Goal: Obtain resource: Download file/media

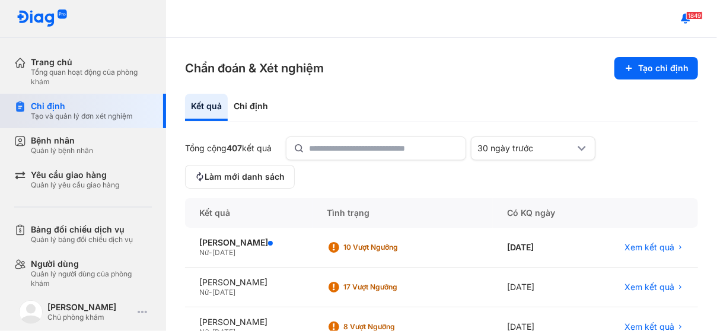
click at [83, 111] on div "Tạo và quản lý đơn xét nghiệm" at bounding box center [82, 115] width 102 height 9
click at [88, 113] on div "Tạo và quản lý đơn xét nghiệm" at bounding box center [82, 115] width 102 height 9
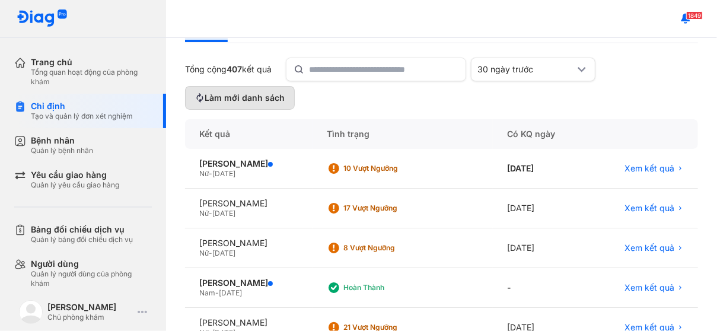
click at [262, 95] on span "Làm mới danh sách" at bounding box center [245, 98] width 80 height 11
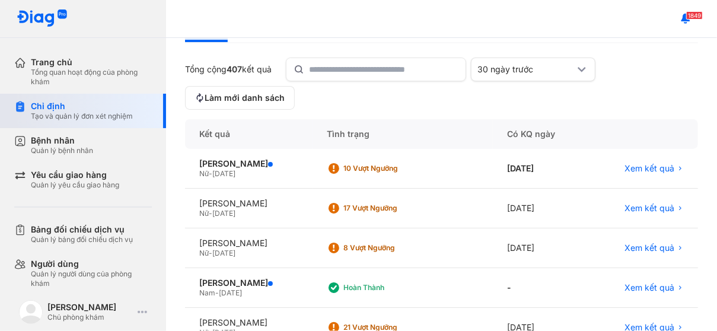
click at [88, 112] on div "Tạo và quản lý đơn xét nghiệm" at bounding box center [82, 115] width 102 height 9
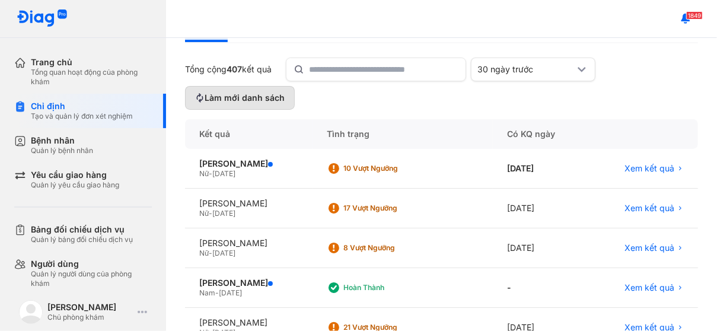
click at [272, 96] on span "Làm mới danh sách" at bounding box center [245, 98] width 80 height 11
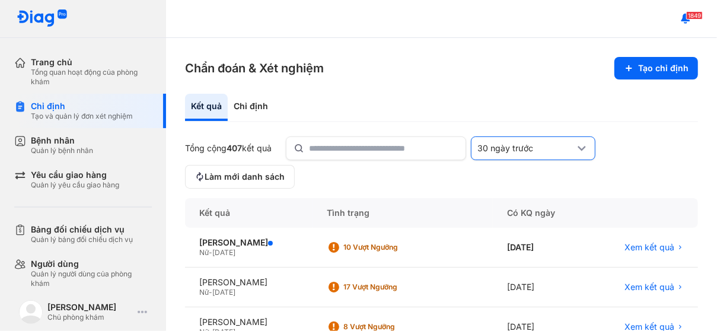
click at [543, 147] on div "30 ngày trước" at bounding box center [525, 148] width 97 height 11
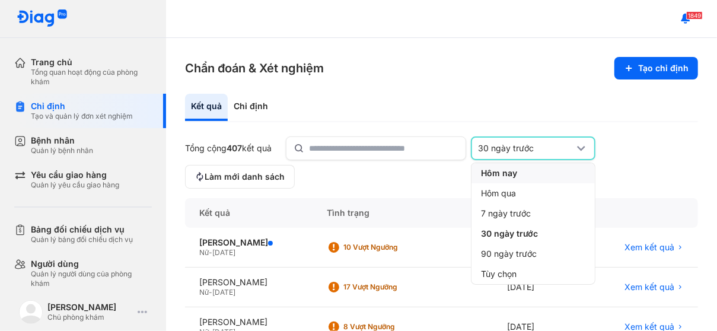
click at [528, 224] on div "Hôm nay" at bounding box center [532, 234] width 123 height 20
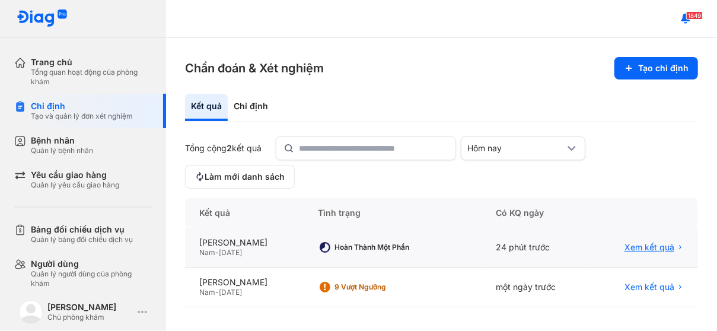
click at [646, 247] on span "Xem kết quả" at bounding box center [649, 247] width 50 height 11
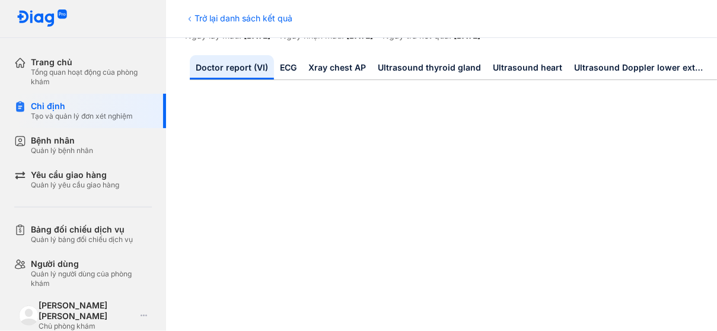
scroll to position [158, 0]
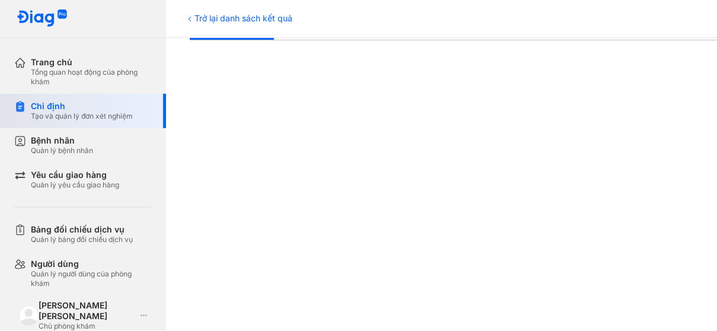
click at [103, 116] on div "Tạo và quản lý đơn xét nghiệm" at bounding box center [82, 115] width 102 height 9
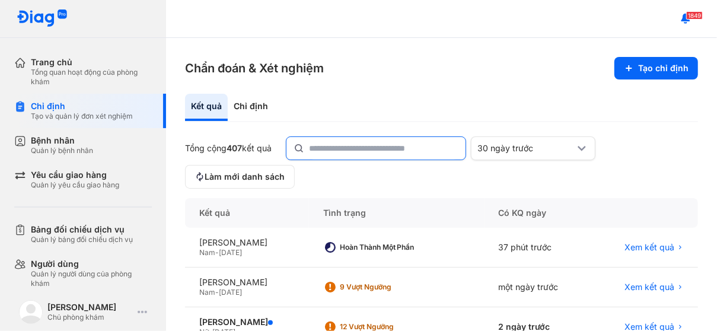
scroll to position [79, 0]
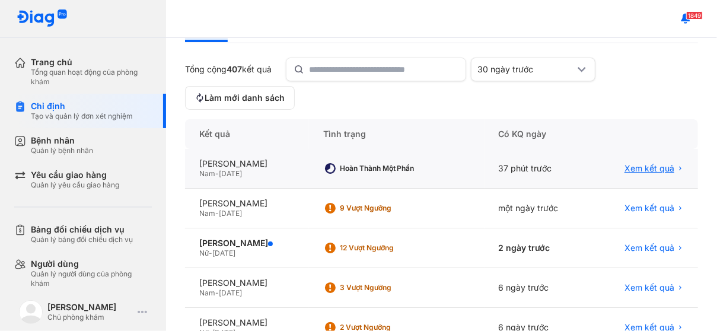
click at [636, 165] on span "Xem kết quả" at bounding box center [649, 168] width 50 height 11
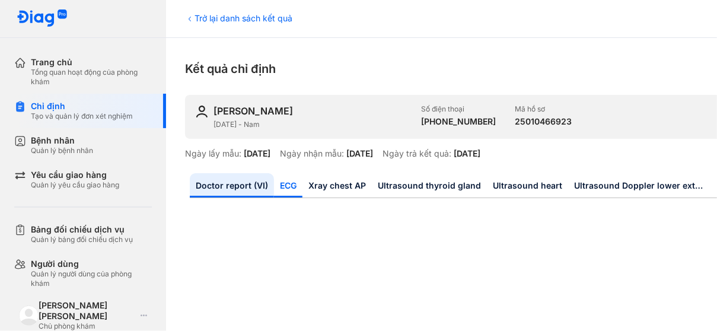
click at [289, 187] on link "ECG" at bounding box center [288, 185] width 28 height 24
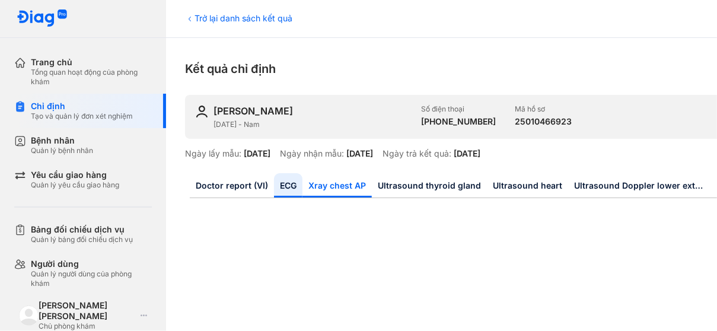
click at [350, 186] on link "Xray chest AP" at bounding box center [336, 185] width 69 height 24
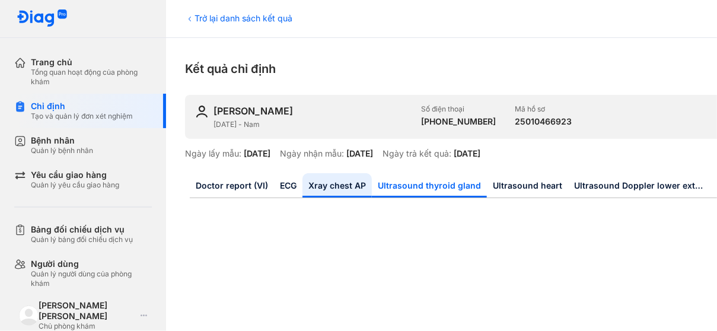
click at [417, 191] on link "Ultrasound thyroid gland" at bounding box center [429, 185] width 115 height 24
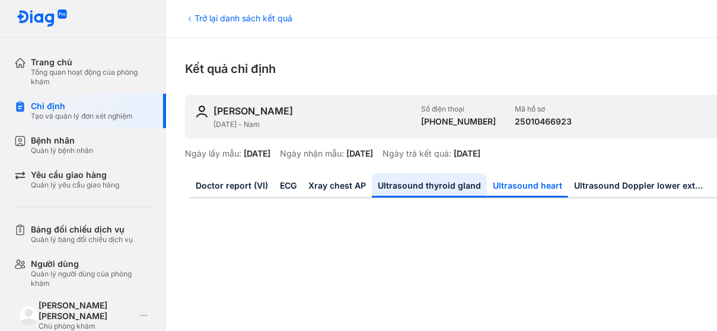
click at [510, 187] on link "Ultrasound heart" at bounding box center [527, 185] width 81 height 24
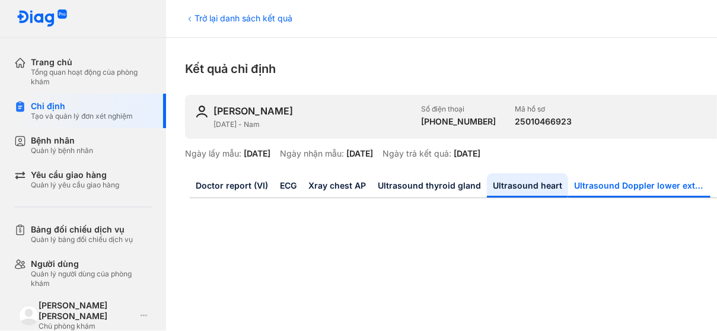
click at [607, 188] on link "Ultrasound Doppler lower extremity vessels" at bounding box center [639, 185] width 142 height 24
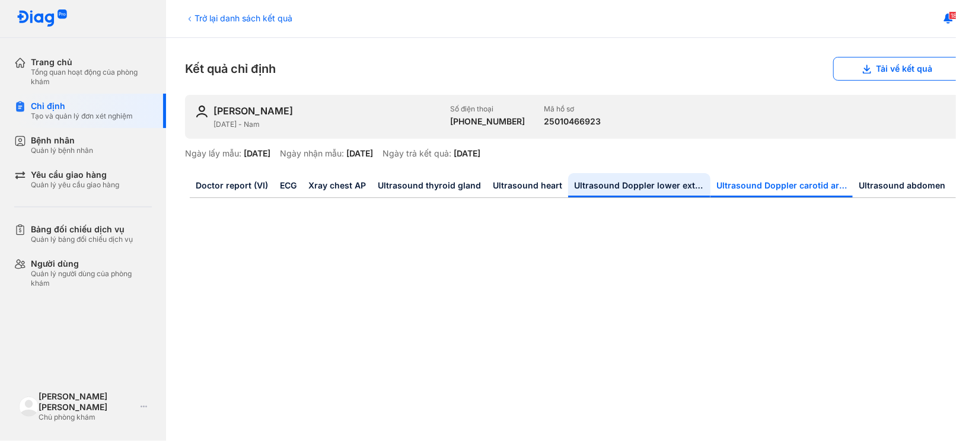
click at [716, 183] on link "Ultrasound Doppler carotid arteries" at bounding box center [781, 185] width 142 height 24
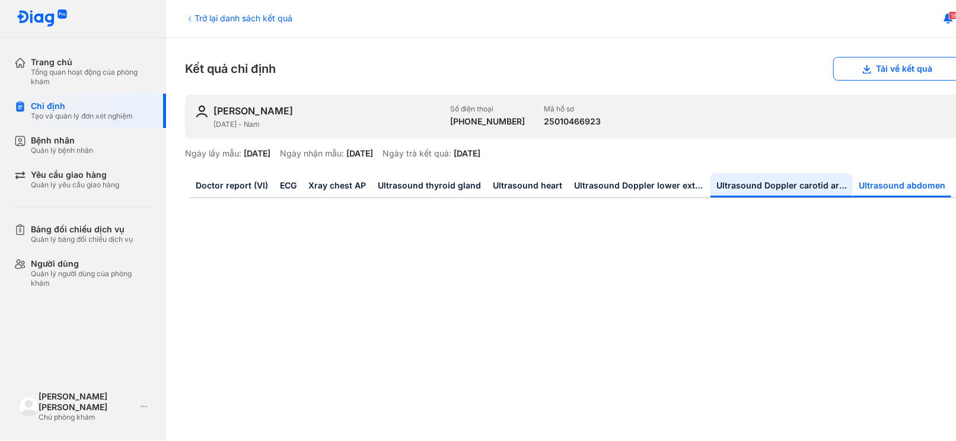
click at [716, 187] on link "Ultrasound abdomen" at bounding box center [902, 185] width 98 height 24
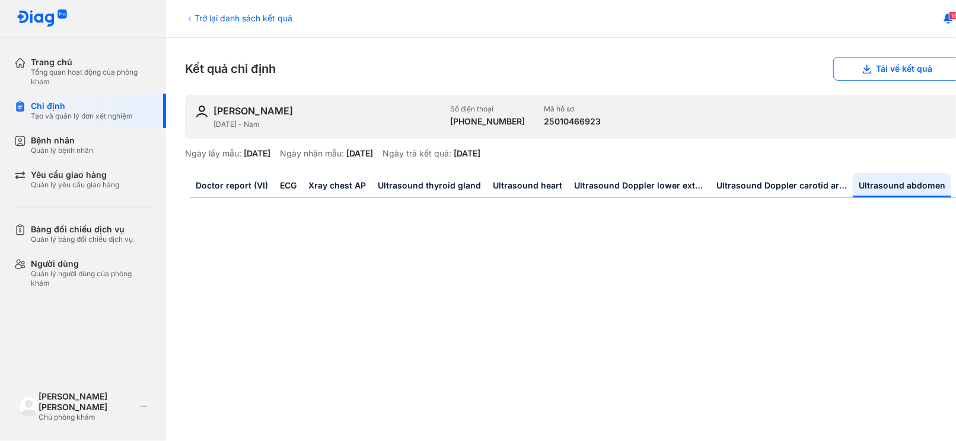
click at [716, 183] on link "Ultrasound abdomen" at bounding box center [902, 185] width 98 height 24
click at [716, 65] on button "Tải về kết quả" at bounding box center [896, 69] width 127 height 24
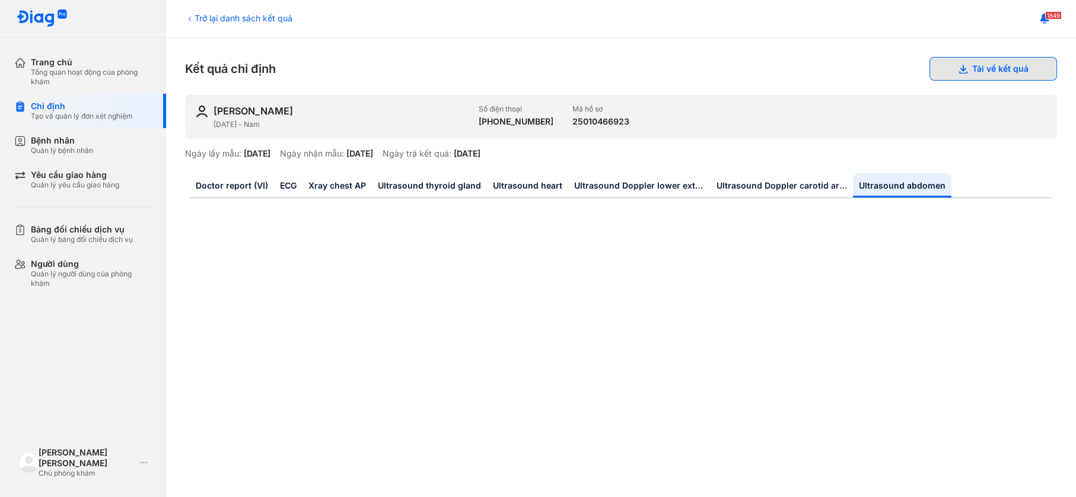
click at [716, 70] on button "Tải về kết quả" at bounding box center [992, 69] width 127 height 24
